Goal: Complete application form

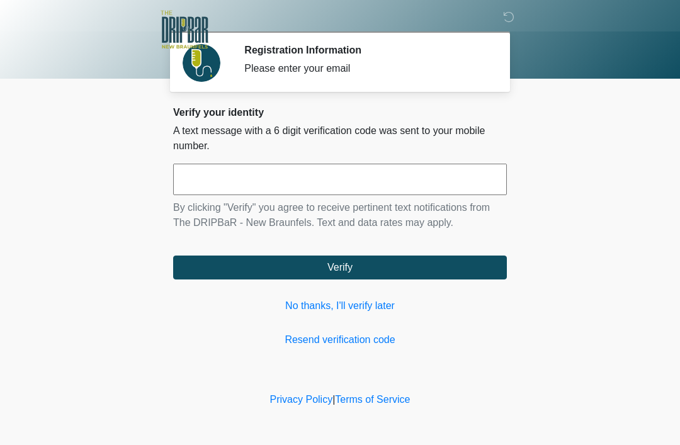
click at [403, 193] on input "text" at bounding box center [340, 179] width 334 height 31
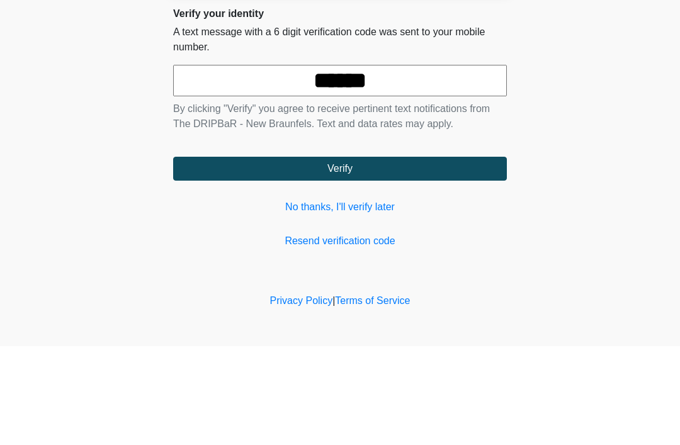
click at [405, 256] on button "Verify" at bounding box center [340, 268] width 334 height 24
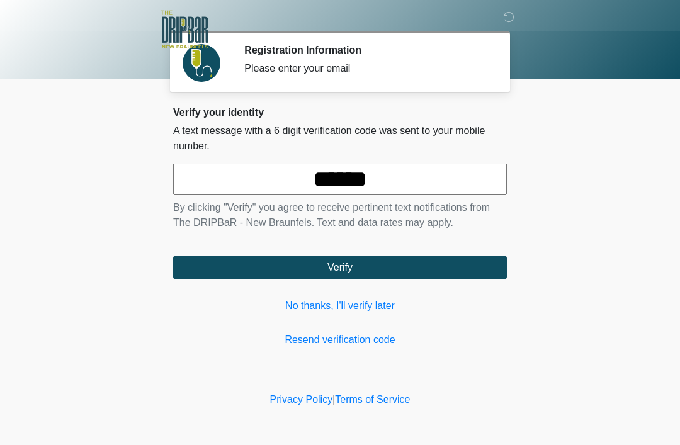
click at [464, 165] on input "******" at bounding box center [340, 179] width 334 height 31
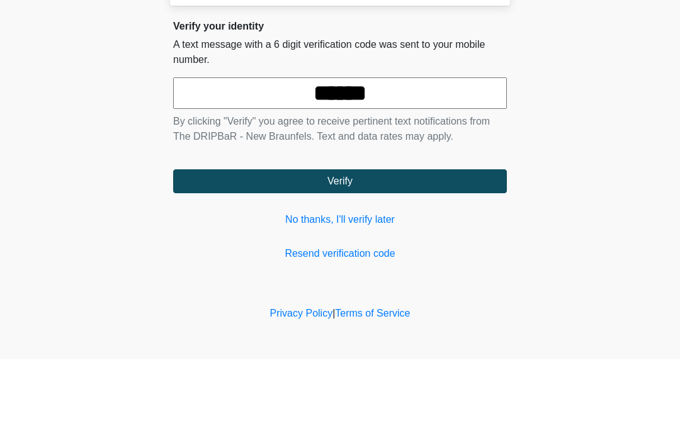
type input "******"
click at [401, 256] on button "Verify" at bounding box center [340, 268] width 334 height 24
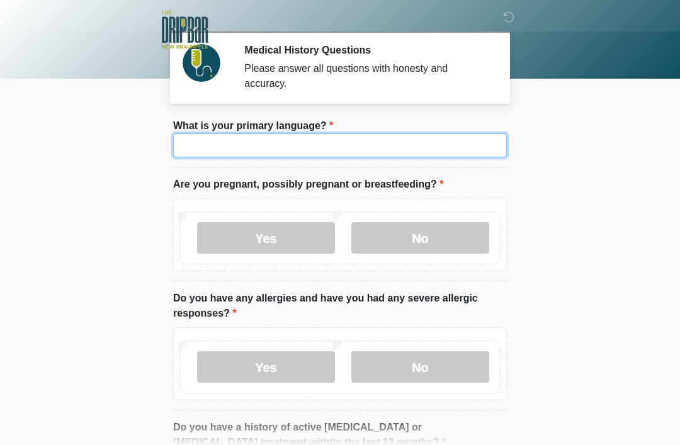
click at [419, 145] on input "What is your primary language?" at bounding box center [340, 146] width 334 height 24
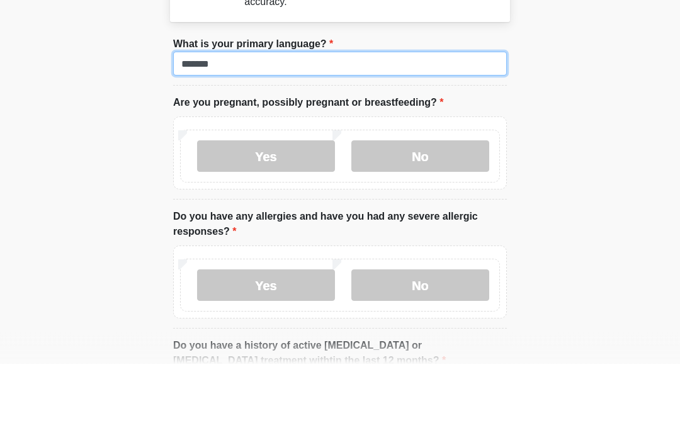
type input "*******"
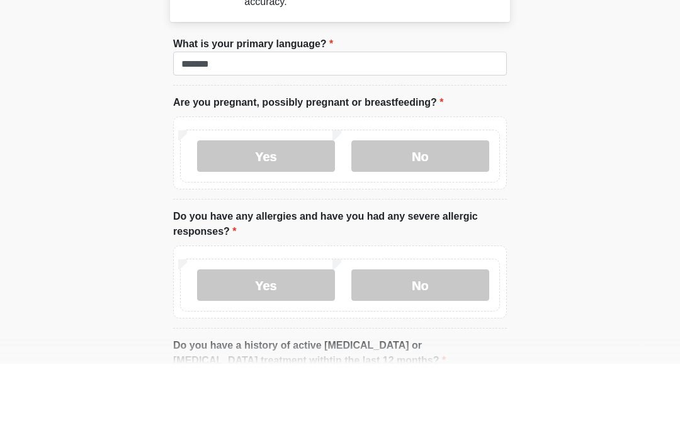
click at [434, 222] on label "No" at bounding box center [420, 237] width 138 height 31
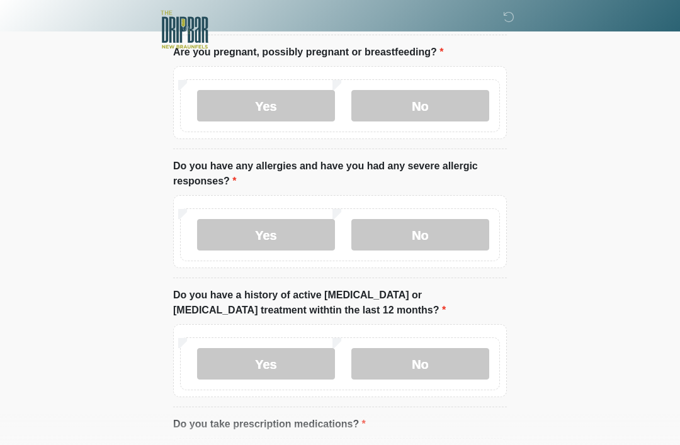
click at [455, 227] on label "No" at bounding box center [420, 234] width 138 height 31
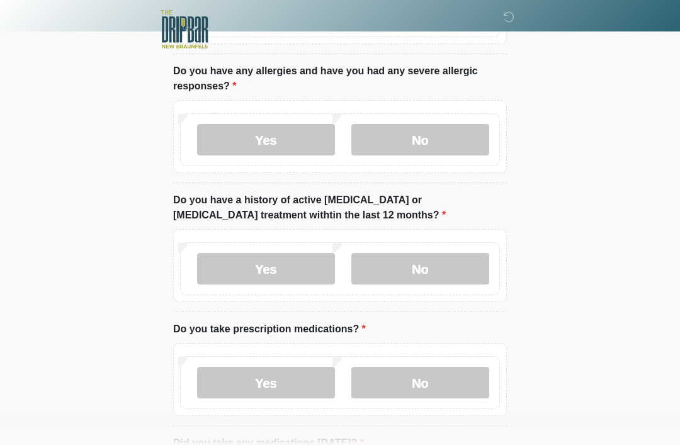
click at [455, 276] on label "No" at bounding box center [420, 269] width 138 height 31
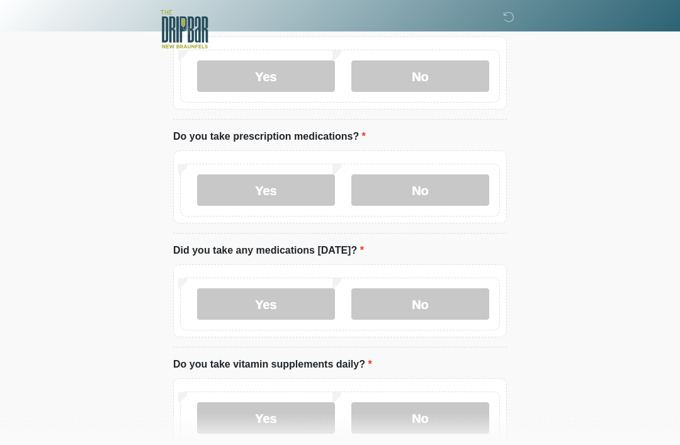
click at [441, 180] on label "No" at bounding box center [420, 190] width 138 height 31
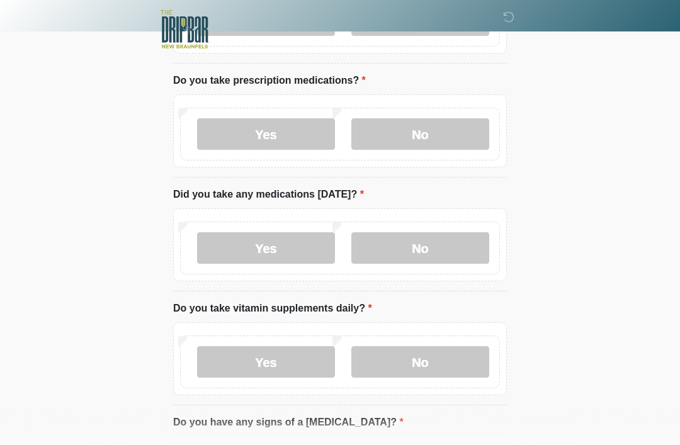
scroll to position [476, 0]
click at [436, 227] on div "Yes No" at bounding box center [340, 248] width 320 height 53
click at [431, 259] on label "No" at bounding box center [420, 247] width 138 height 31
click at [287, 125] on label "Yes" at bounding box center [266, 133] width 138 height 31
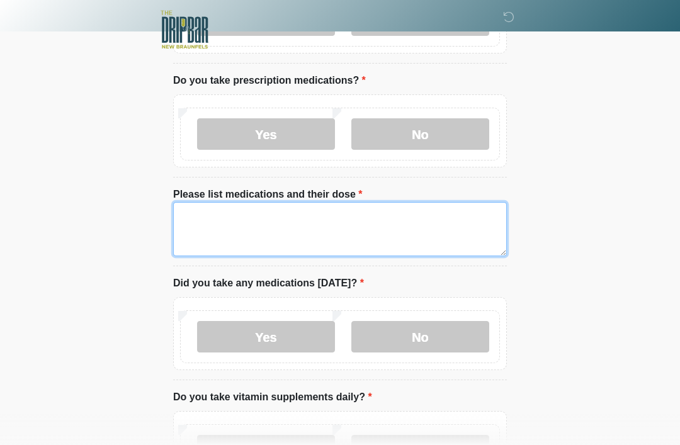
click at [364, 213] on textarea "Please list medications and their dose" at bounding box center [340, 229] width 334 height 54
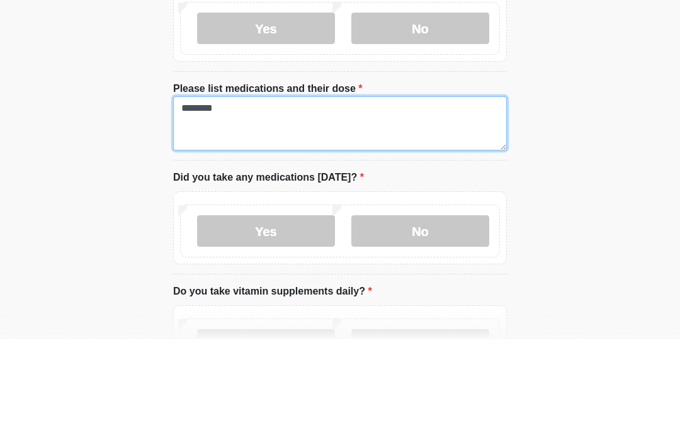
type textarea "********"
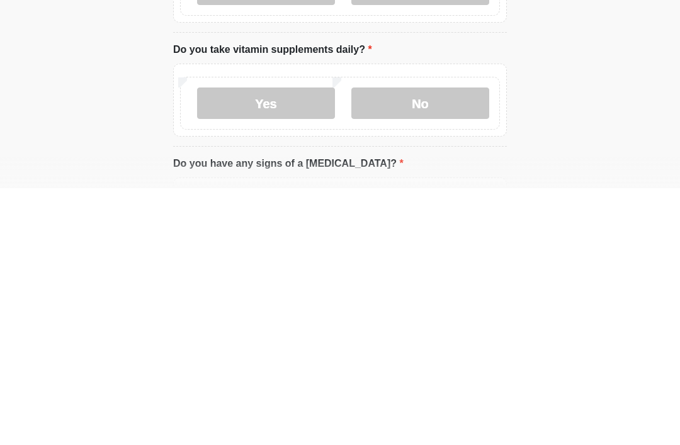
scroll to position [583, 0]
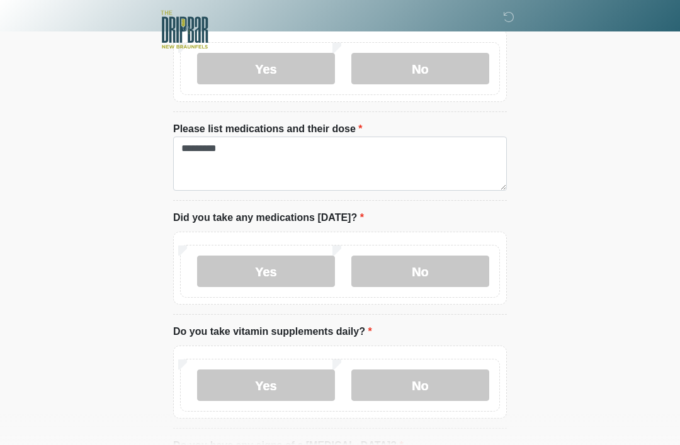
click at [445, 69] on label "No" at bounding box center [420, 68] width 138 height 31
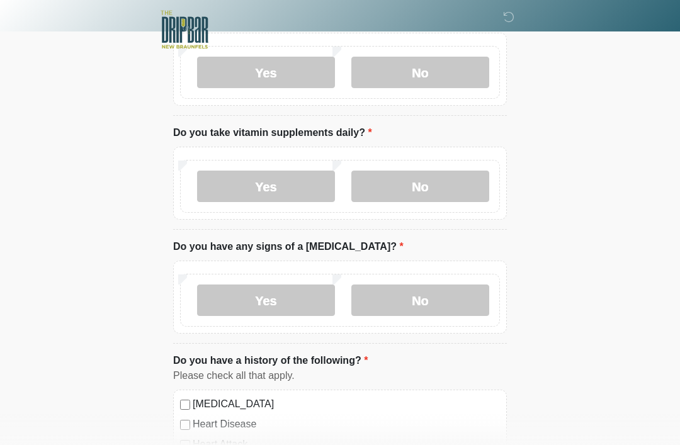
scroll to position [653, 0]
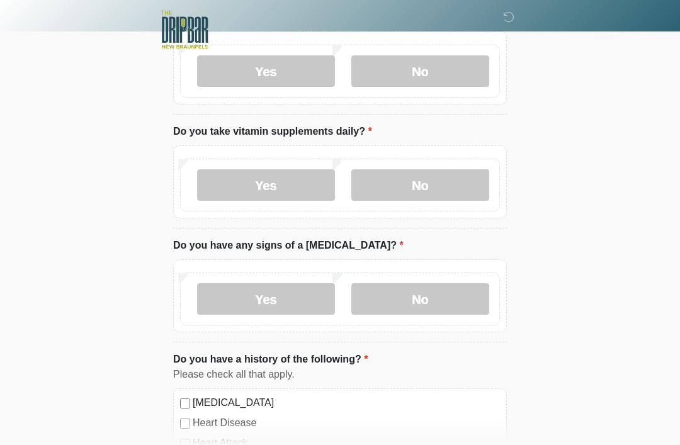
click at [447, 190] on label "No" at bounding box center [420, 184] width 138 height 31
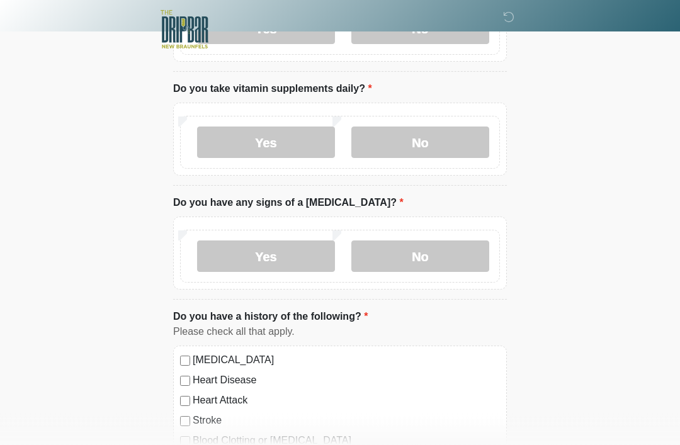
click at [453, 258] on label "No" at bounding box center [420, 256] width 138 height 31
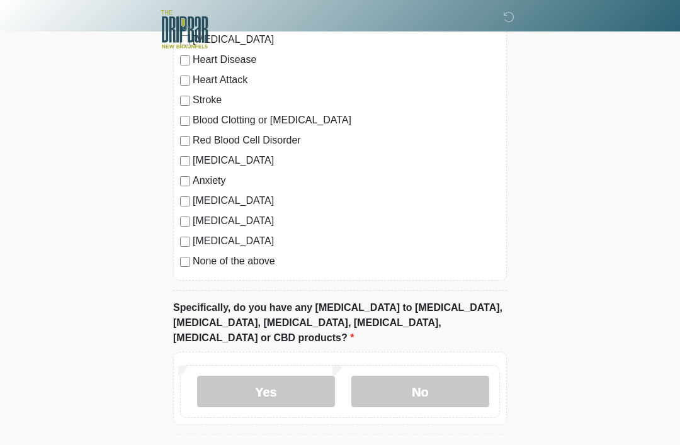
scroll to position [972, 0]
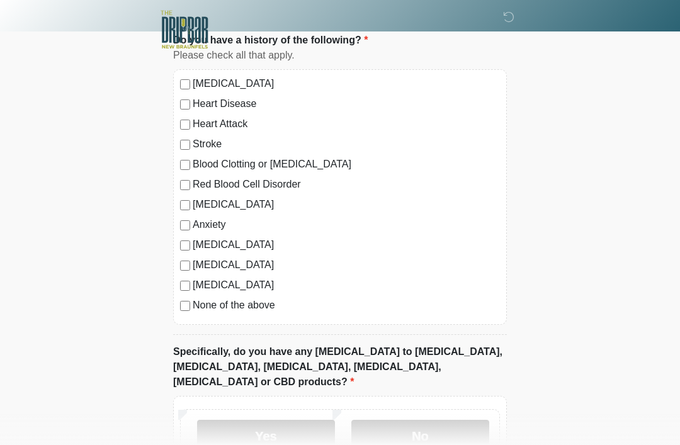
click at [235, 305] on label "None of the above" at bounding box center [346, 305] width 307 height 15
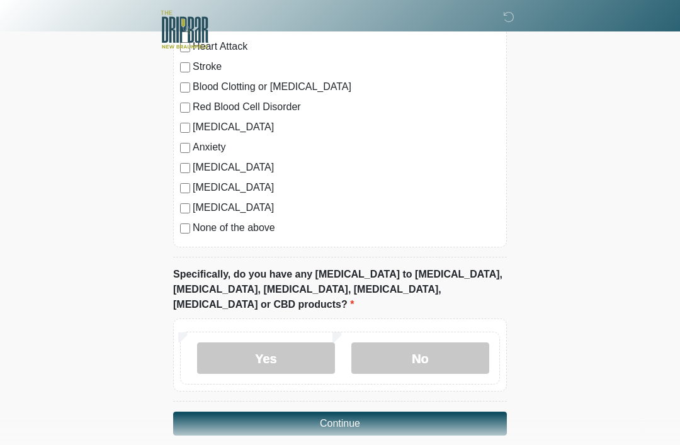
click at [419, 343] on label "No" at bounding box center [420, 358] width 138 height 31
click at [380, 412] on button "Continue" at bounding box center [340, 424] width 334 height 24
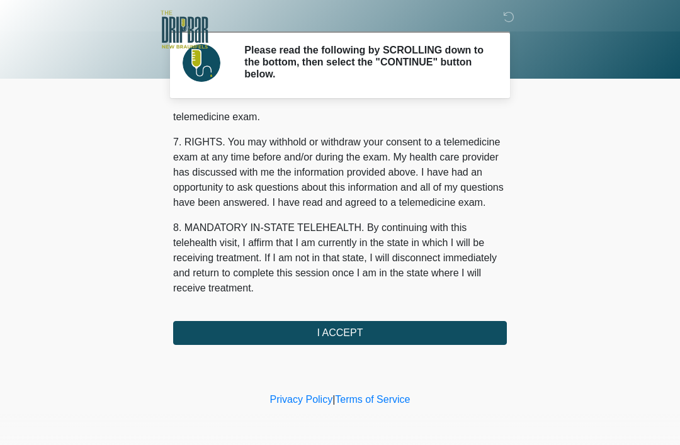
scroll to position [552, 0]
click at [357, 334] on button "I ACCEPT" at bounding box center [340, 333] width 334 height 24
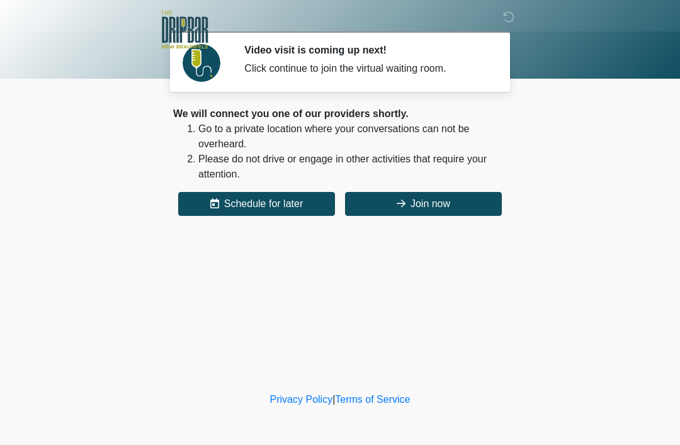
click at [438, 206] on button "Join now" at bounding box center [423, 204] width 157 height 24
